Goal: Task Accomplishment & Management: Manage account settings

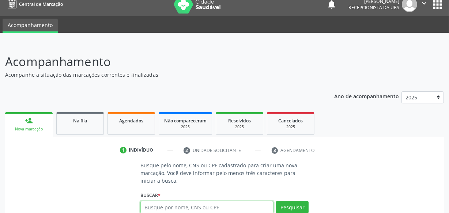
scroll to position [7, 0]
drag, startPoint x: 134, startPoint y: 111, endPoint x: 134, endPoint y: 116, distance: 4.7
click at [134, 112] on ul "person_add Nova marcação Na fila Agendados Não compareceram 2025 Resolvidos 202…" at bounding box center [224, 123] width 438 height 26
drag, startPoint x: 134, startPoint y: 116, endPoint x: 153, endPoint y: 91, distance: 31.1
click at [134, 117] on div "Agendados" at bounding box center [131, 121] width 37 height 8
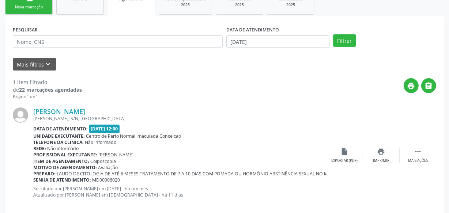
scroll to position [138, 0]
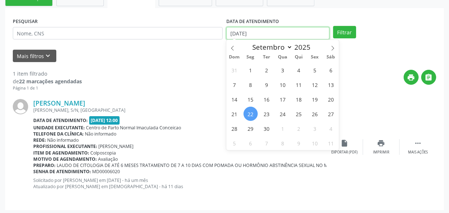
click at [263, 29] on input "[DATE]" at bounding box center [277, 33] width 103 height 12
click at [251, 113] on span "22" at bounding box center [250, 114] width 14 height 14
type input "[DATE]"
click at [262, 123] on span "30" at bounding box center [266, 128] width 14 height 14
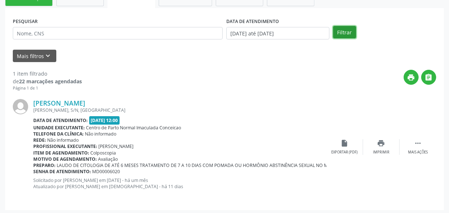
click at [342, 35] on button "Filtrar" at bounding box center [344, 32] width 23 height 12
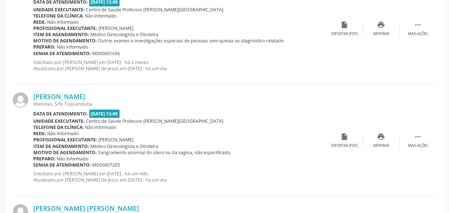
scroll to position [669, 0]
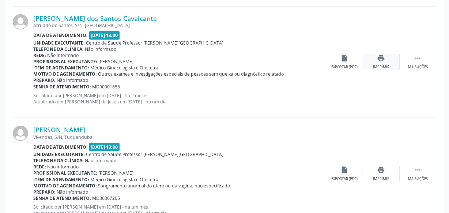
click at [384, 62] on div "print Imprimir" at bounding box center [381, 62] width 37 height 16
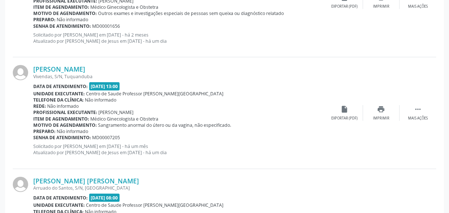
scroll to position [735, 0]
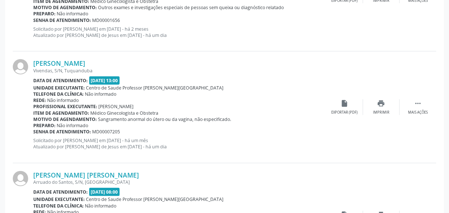
click at [256, 110] on div "Item de agendamento: Médico Ginecologista e Obstetra" at bounding box center [179, 113] width 293 height 6
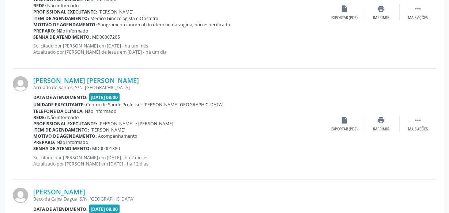
scroll to position [725, 0]
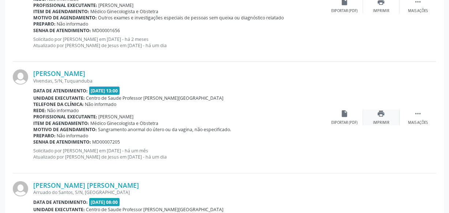
click at [380, 118] on div "print Imprimir" at bounding box center [381, 118] width 37 height 16
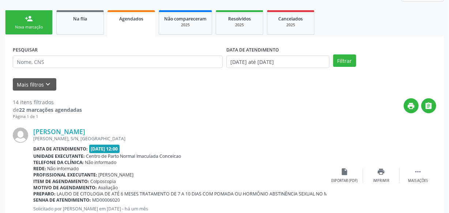
scroll to position [94, 0]
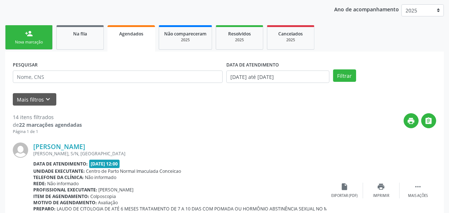
click at [65, 40] on link "Na fila" at bounding box center [79, 37] width 47 height 24
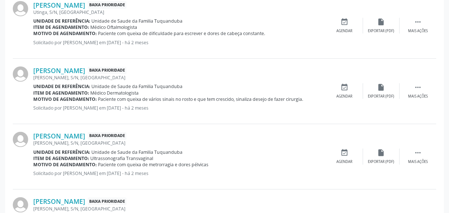
scroll to position [1048, 0]
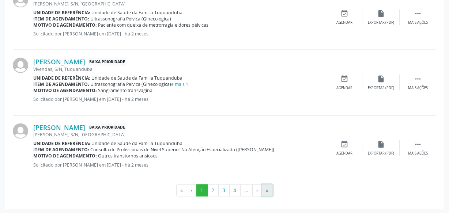
click at [265, 191] on button "»" at bounding box center [267, 190] width 11 height 12
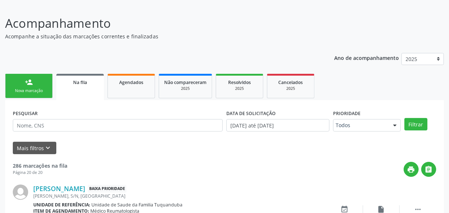
scroll to position [116, 0]
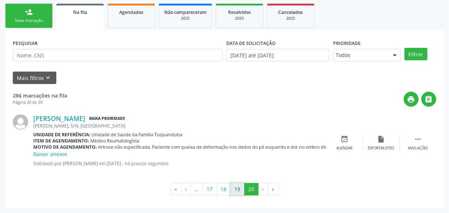
click at [234, 189] on button "19" at bounding box center [237, 189] width 14 height 12
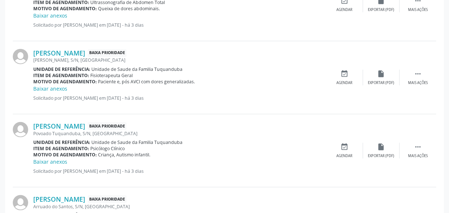
scroll to position [1123, 0]
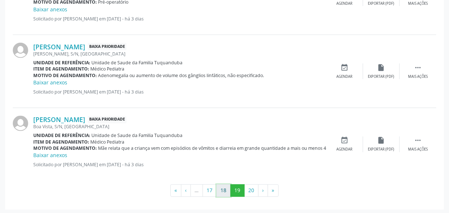
click at [226, 194] on button "18" at bounding box center [223, 190] width 14 height 12
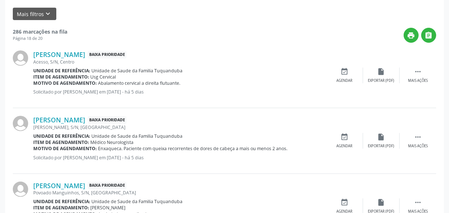
scroll to position [0, 0]
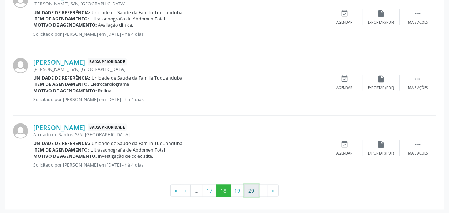
click at [254, 190] on button "20" at bounding box center [251, 190] width 14 height 12
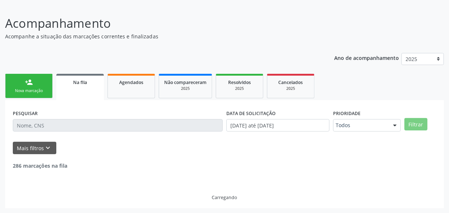
scroll to position [116, 0]
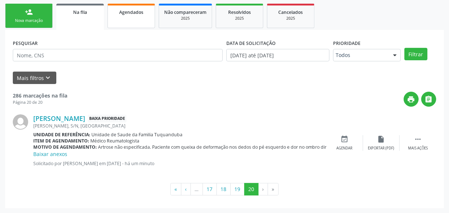
click at [117, 18] on link "Agendados" at bounding box center [130, 16] width 47 height 24
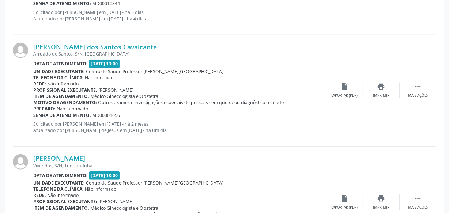
scroll to position [647, 0]
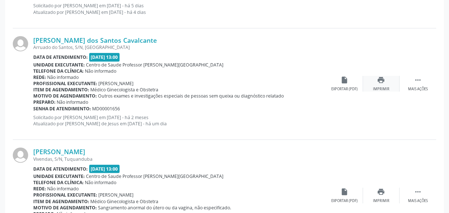
click at [386, 81] on div "print Imprimir" at bounding box center [381, 84] width 37 height 16
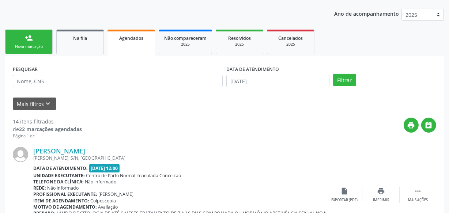
scroll to position [99, 0]
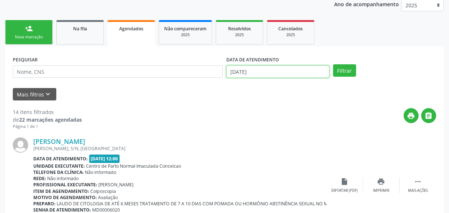
click at [274, 72] on input "[DATE]" at bounding box center [277, 71] width 103 height 12
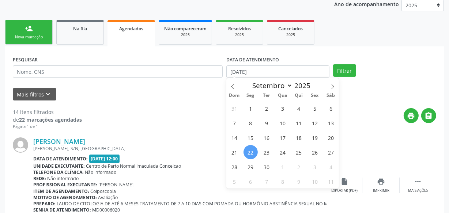
click at [248, 153] on span "22" at bounding box center [250, 152] width 14 height 14
type input "[DATE]"
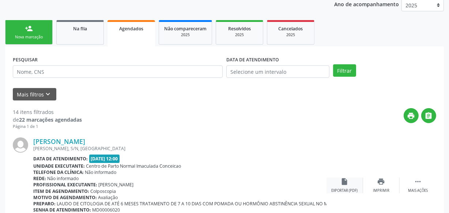
click at [340, 184] on icon "insert_drive_file" at bounding box center [344, 182] width 8 height 8
click at [296, 69] on input "text" at bounding box center [277, 71] width 103 height 12
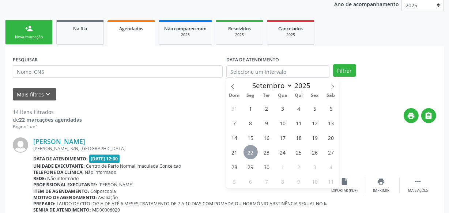
click at [251, 150] on span "22" at bounding box center [250, 152] width 14 height 14
type input "[DATE]"
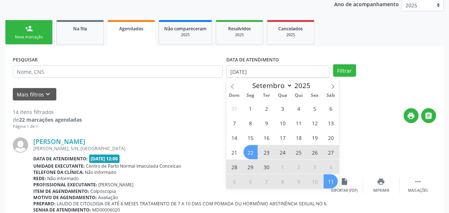
click at [329, 183] on span "11" at bounding box center [330, 181] width 14 height 14
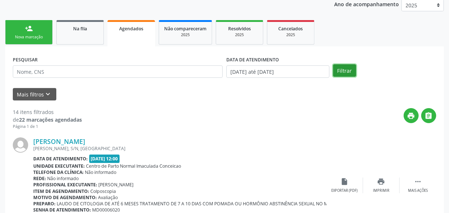
click at [347, 71] on button "Filtrar" at bounding box center [344, 70] width 23 height 12
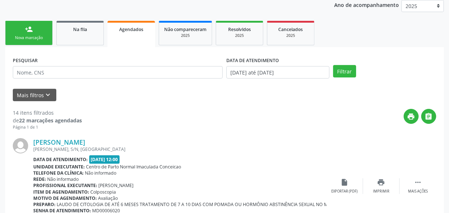
scroll to position [0, 0]
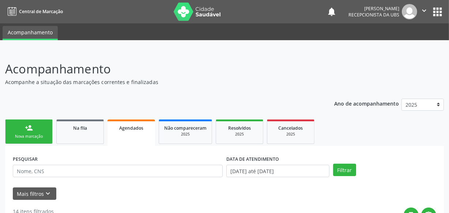
click at [34, 123] on link "person_add Nova marcação" at bounding box center [28, 131] width 47 height 24
